Goal: Task Accomplishment & Management: Complete application form

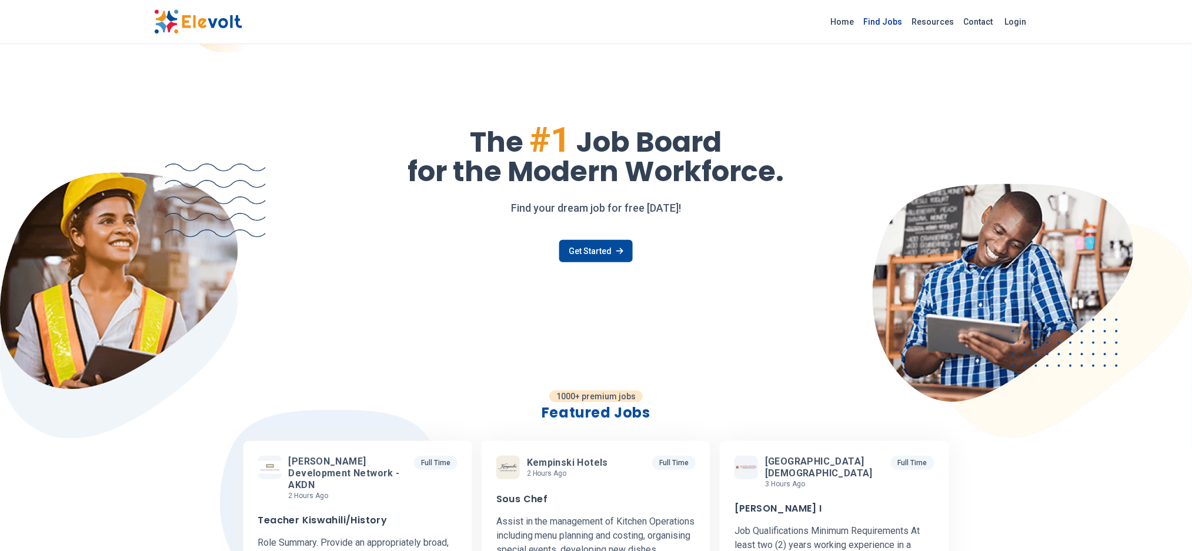
click at [888, 15] on link "Find Jobs" at bounding box center [883, 21] width 48 height 19
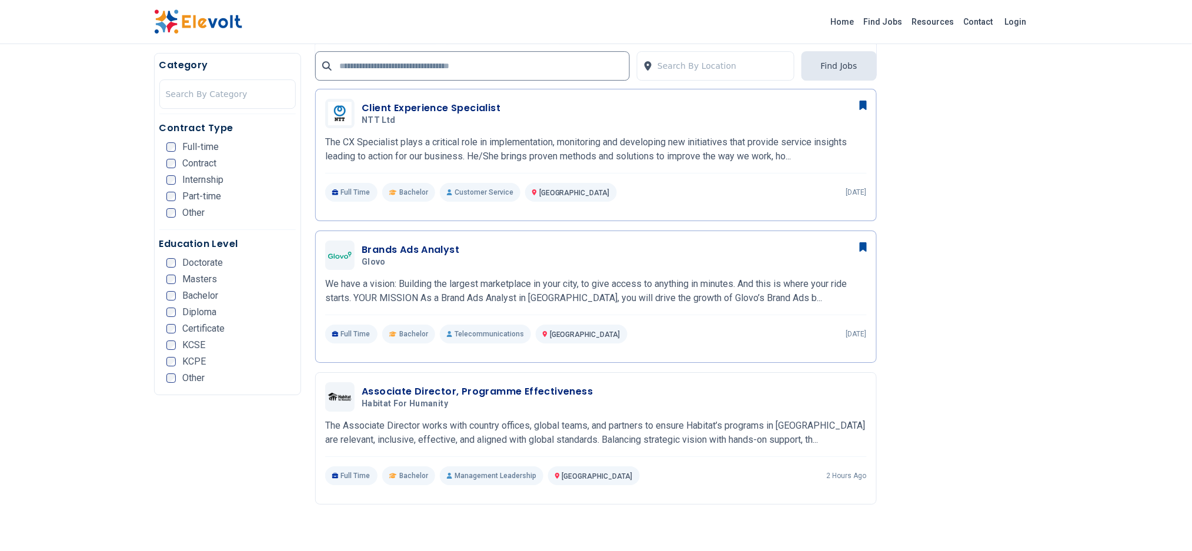
scroll to position [1353, 0]
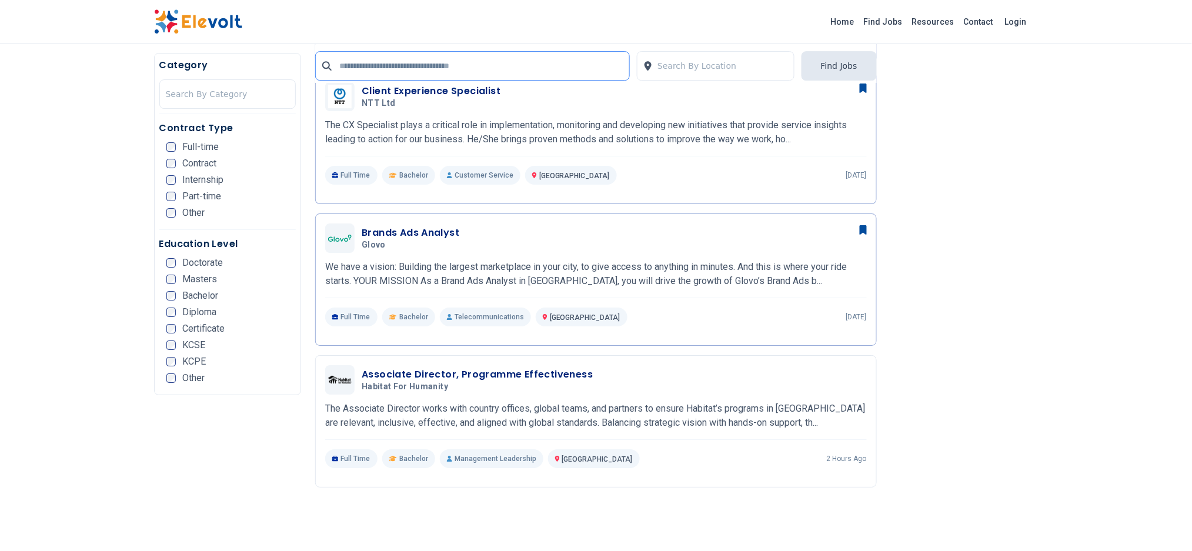
click at [406, 68] on input "text" at bounding box center [472, 65] width 315 height 29
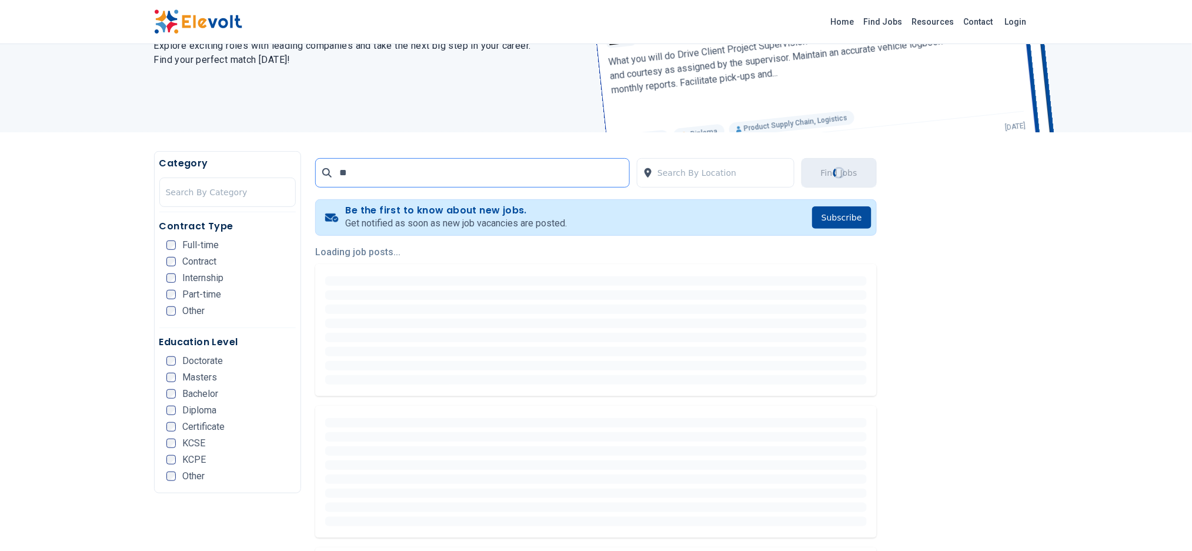
scroll to position [0, 0]
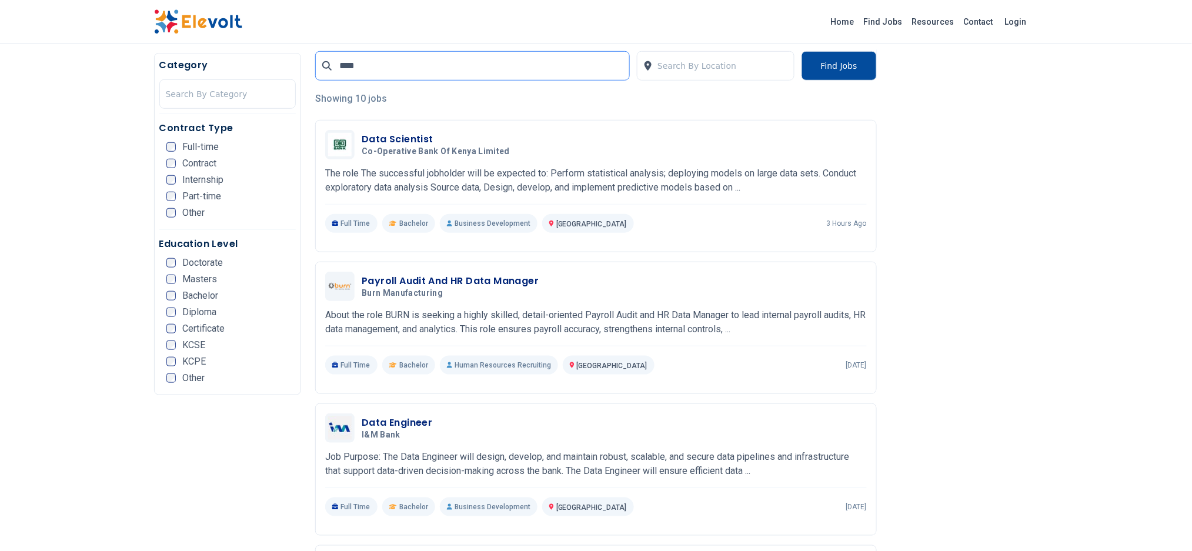
scroll to position [272, 0]
type input "****"
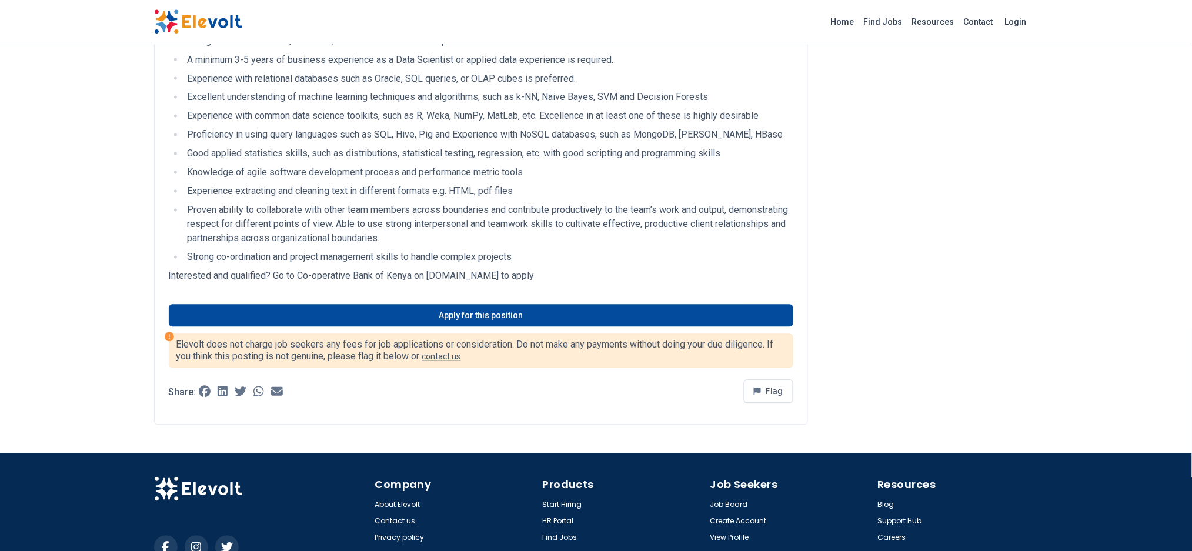
scroll to position [786, 0]
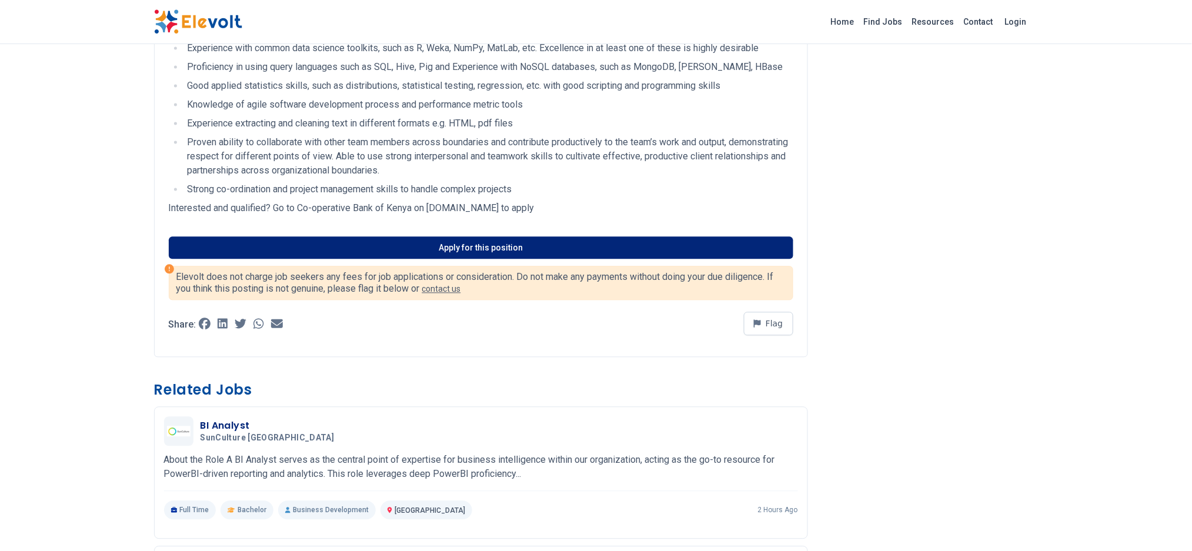
click at [574, 257] on link "Apply for this position" at bounding box center [481, 248] width 624 height 22
